Goal: Information Seeking & Learning: Learn about a topic

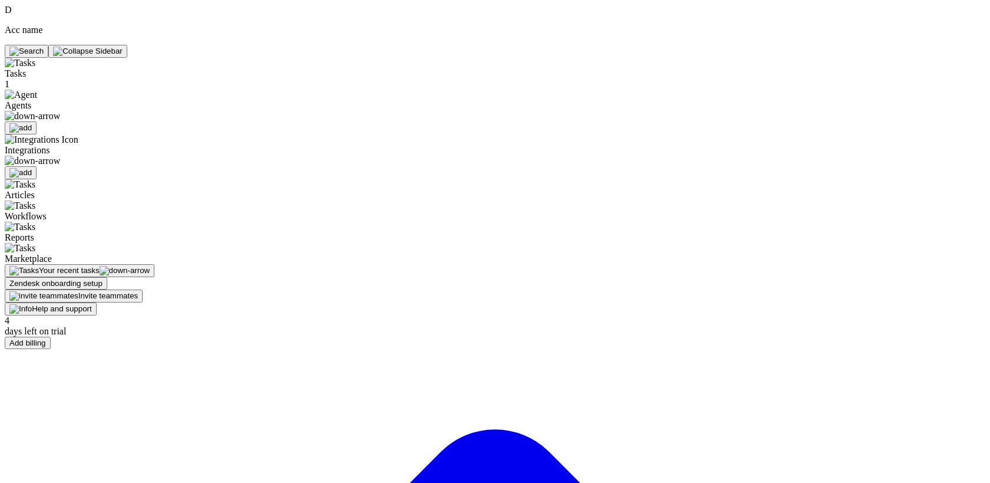
click at [52, 254] on span "Marketplace" at bounding box center [28, 259] width 47 height 10
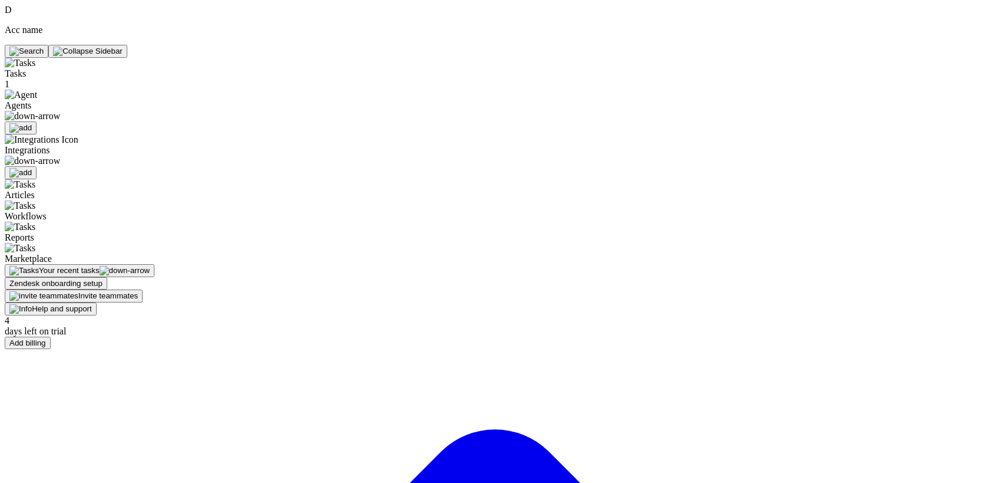
click at [52, 254] on span "Marketplace" at bounding box center [28, 259] width 47 height 10
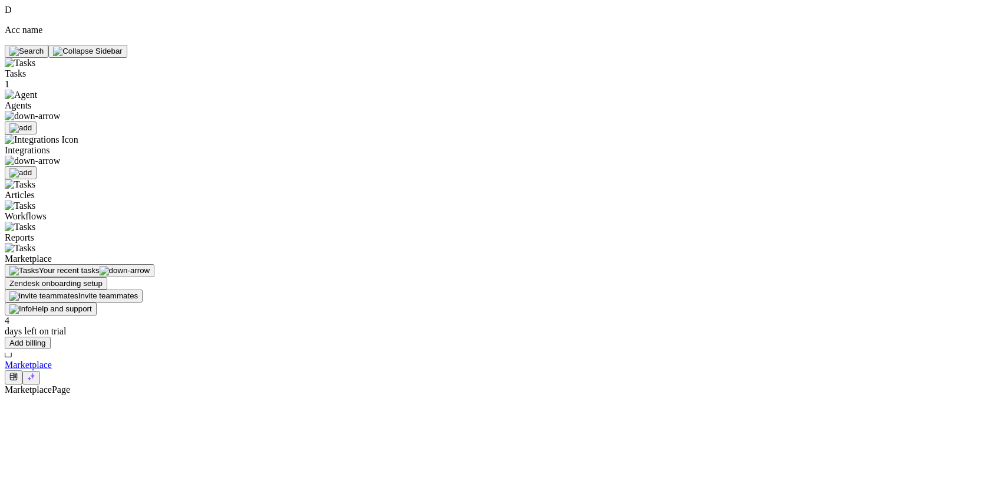
drag, startPoint x: 215, startPoint y: 18, endPoint x: 514, endPoint y: 1, distance: 298.8
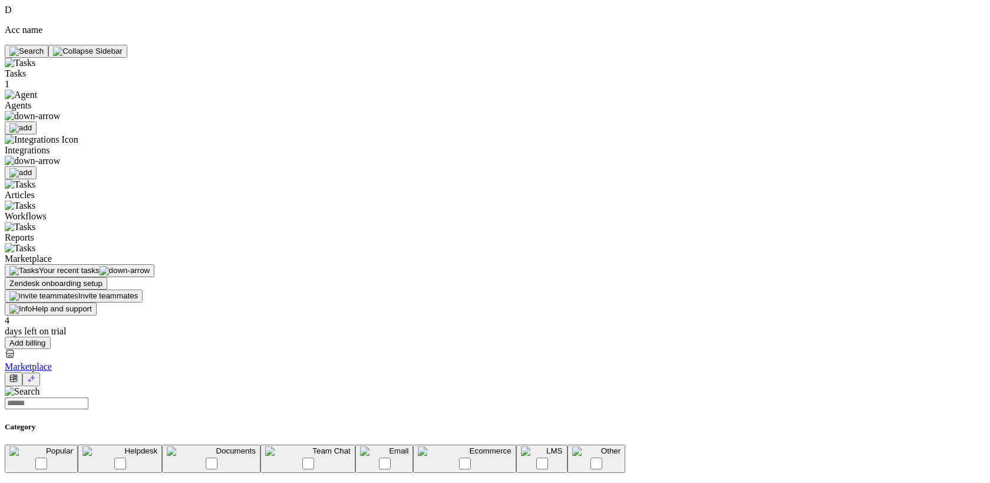
click at [88, 397] on input "text" at bounding box center [47, 403] width 84 height 12
type input "*****"
click at [40, 373] on button at bounding box center [31, 380] width 18 height 14
click at [88, 397] on input "text" at bounding box center [47, 403] width 84 height 12
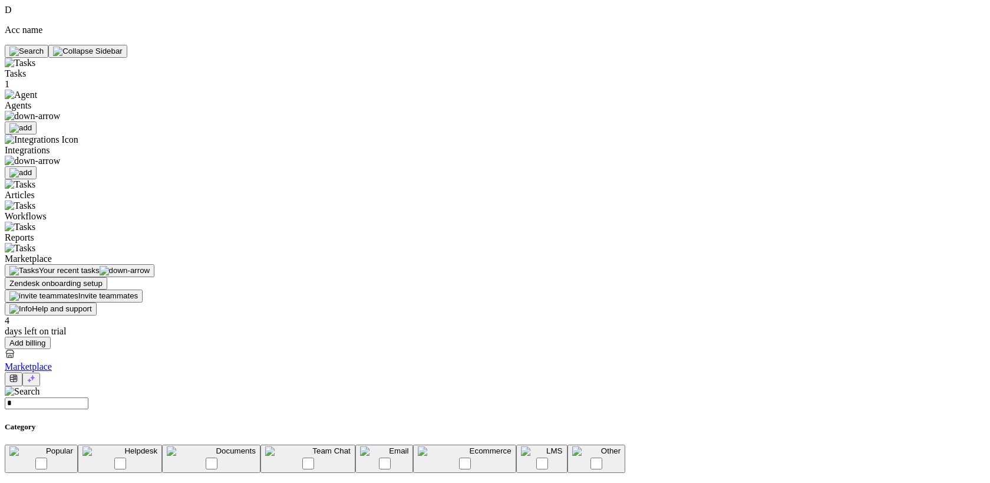
type input "**"
click at [40, 373] on button at bounding box center [31, 380] width 18 height 14
click at [18, 374] on icon at bounding box center [13, 378] width 8 height 9
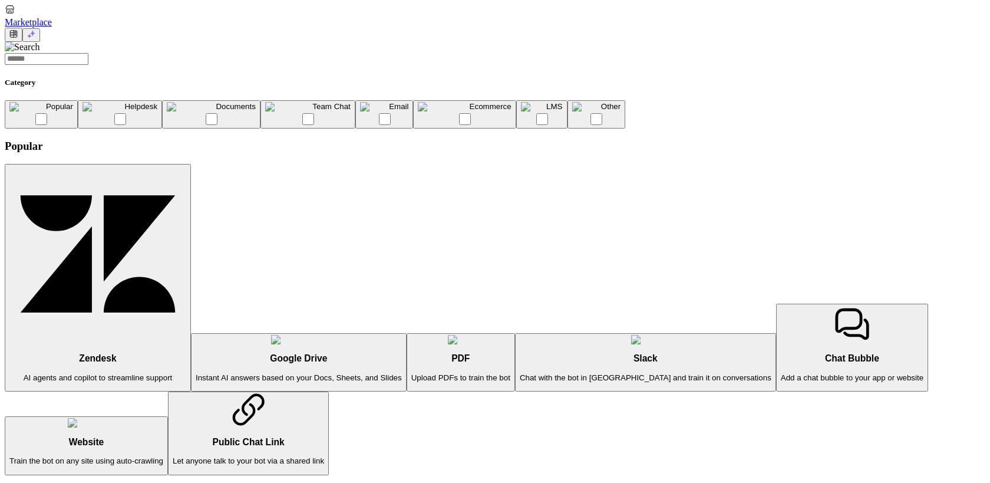
click at [88, 57] on input "text" at bounding box center [47, 59] width 84 height 12
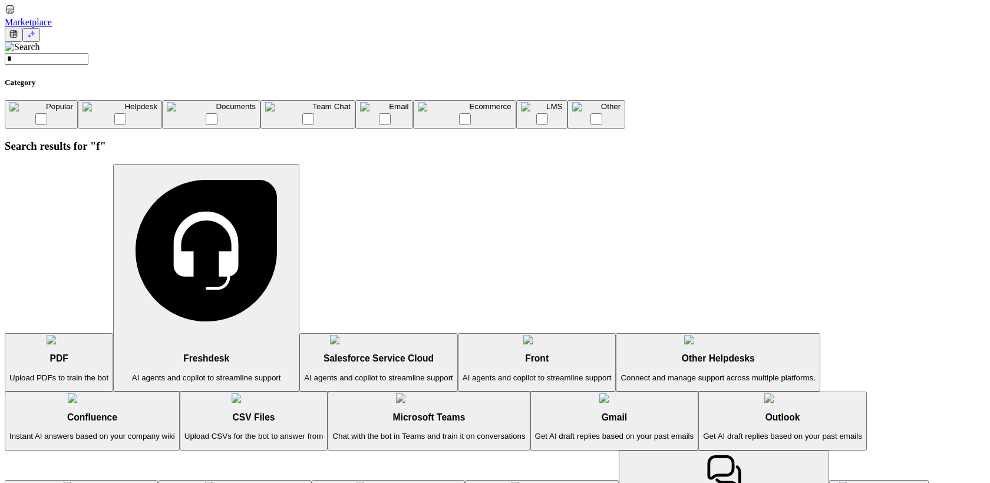
type input "**"
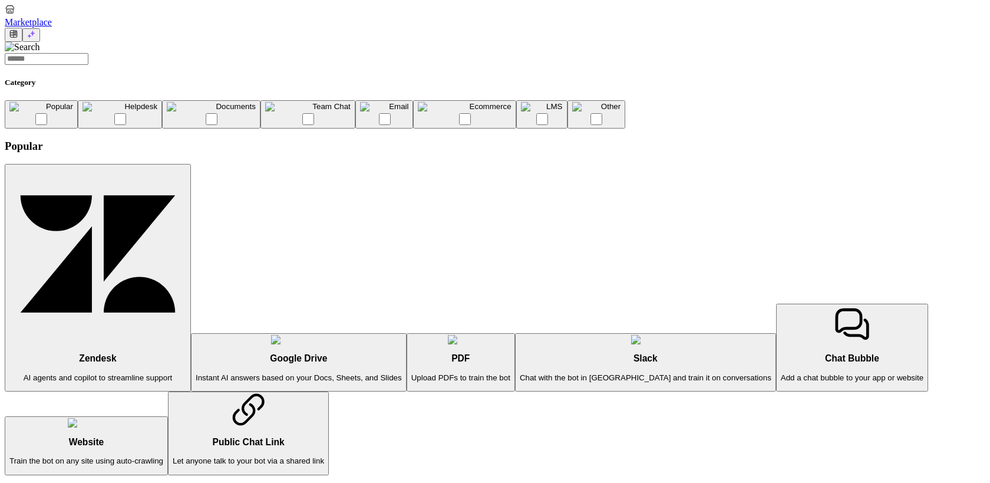
click at [22, 28] on button at bounding box center [14, 35] width 18 height 14
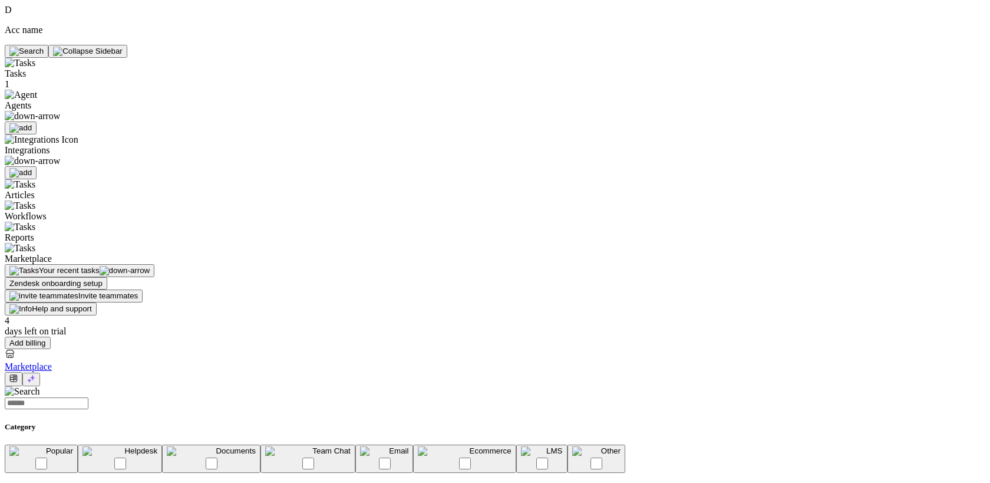
click at [5, 372] on button at bounding box center [14, 379] width 18 height 14
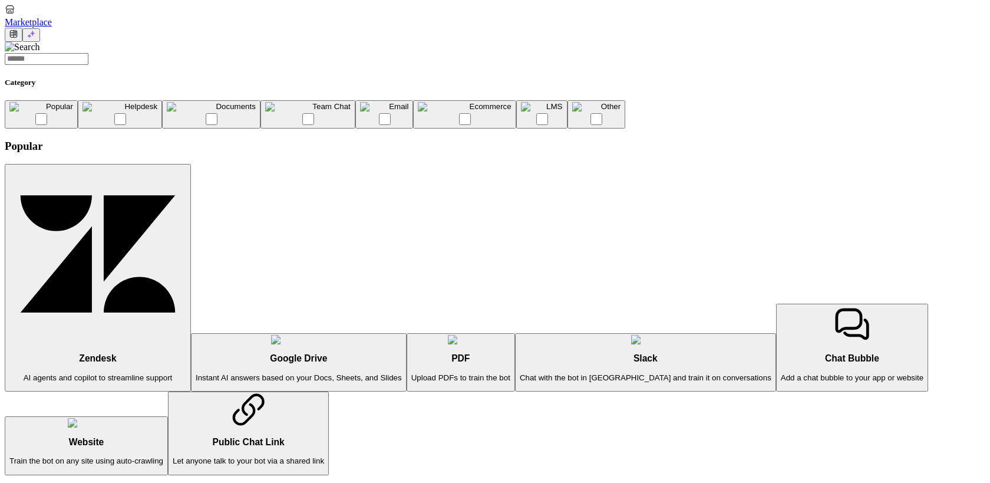
click at [5, 28] on button at bounding box center [14, 35] width 18 height 14
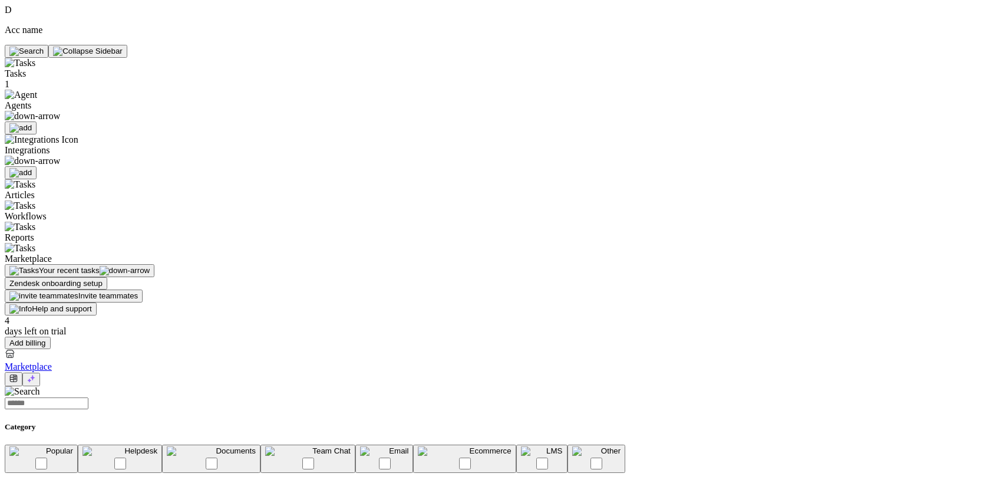
click at [5, 372] on button at bounding box center [14, 379] width 18 height 14
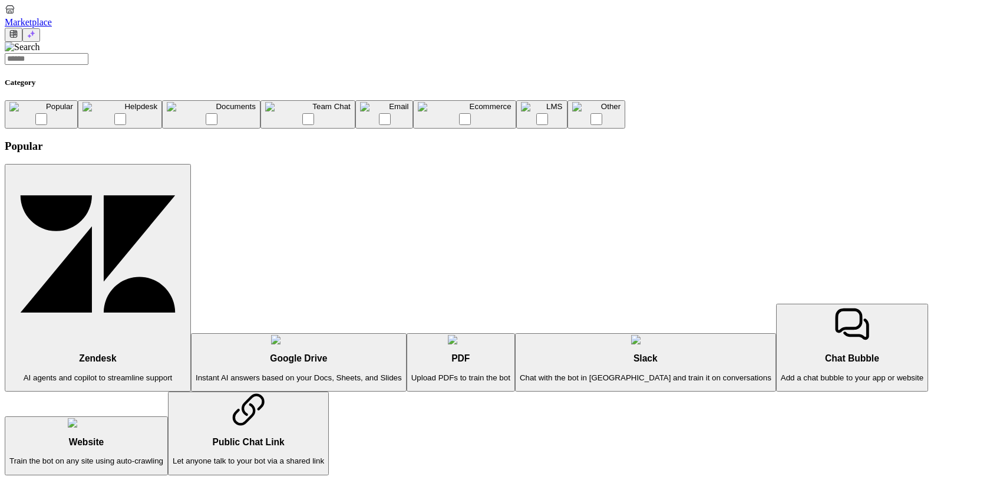
click at [5, 28] on button at bounding box center [14, 35] width 18 height 14
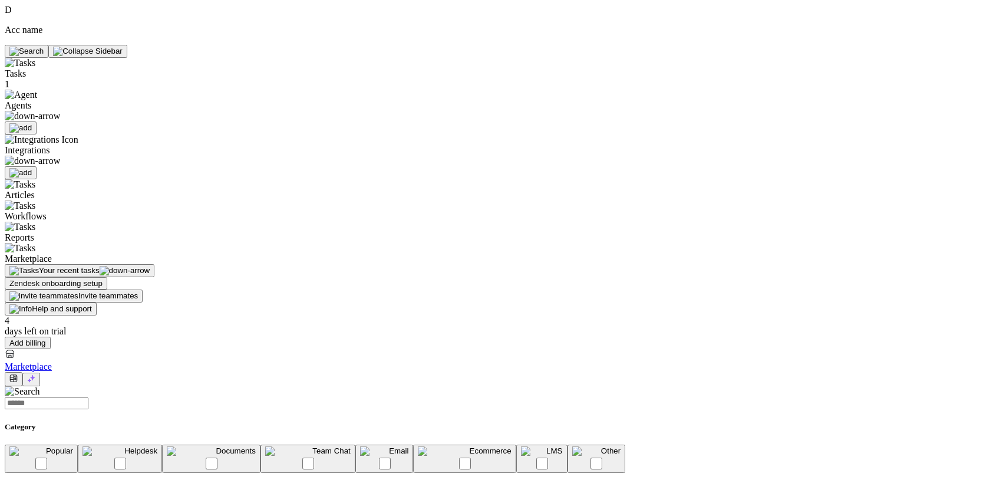
click at [45, 90] on div "Agents" at bounding box center [83, 112] width 156 height 45
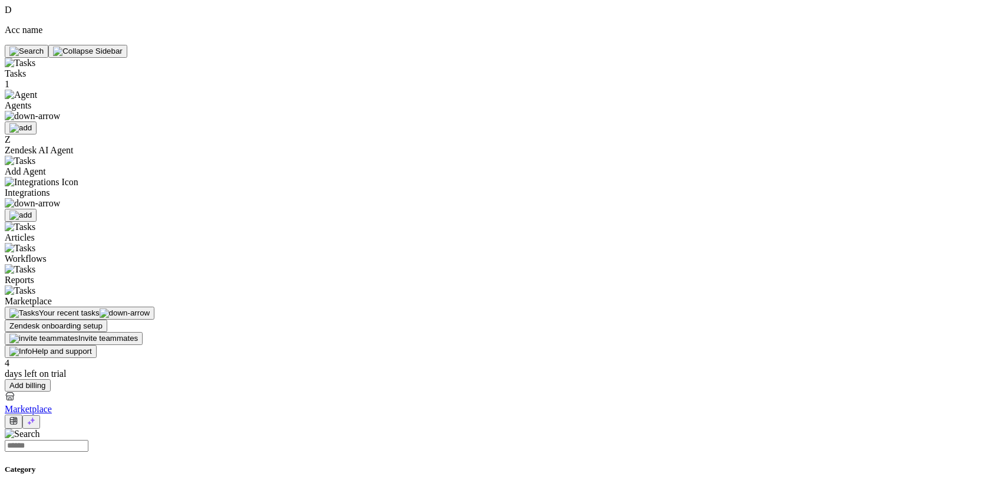
click at [55, 177] on div "Integrations" at bounding box center [83, 199] width 156 height 45
